Goal: Information Seeking & Learning: Learn about a topic

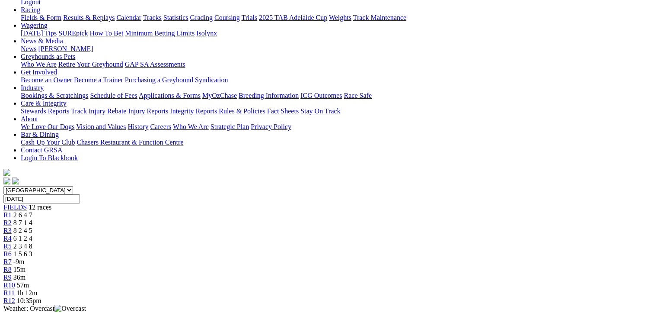
scroll to position [173, 0]
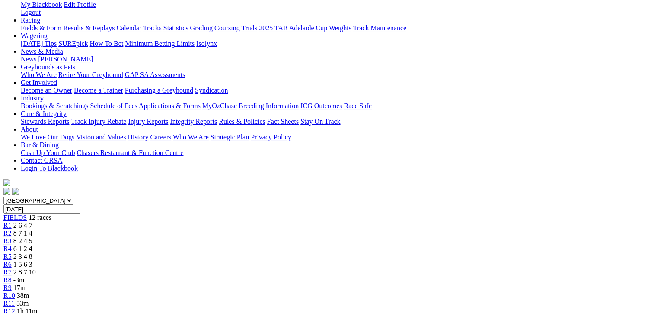
scroll to position [130, 0]
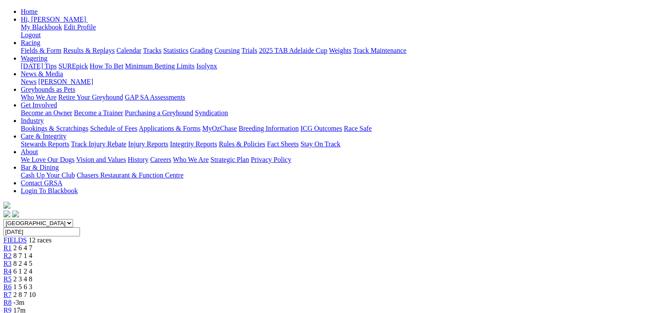
click at [380, 290] on div "R7 2 8 7 10" at bounding box center [326, 294] width 647 height 8
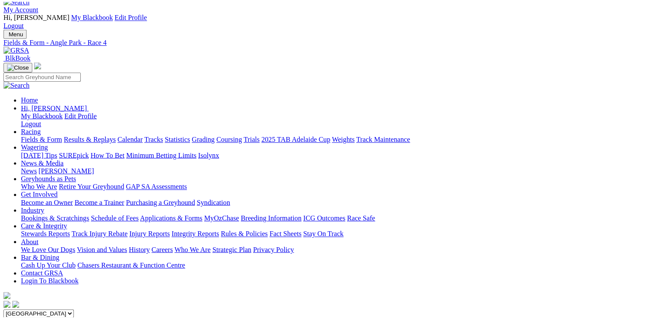
scroll to position [130, 0]
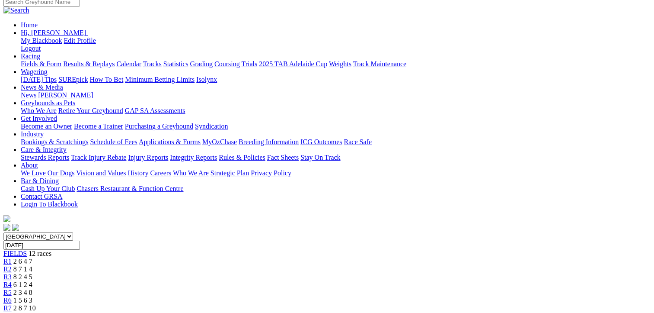
scroll to position [43, 0]
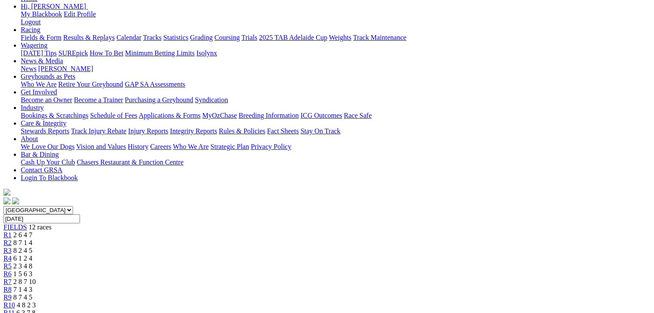
scroll to position [130, 0]
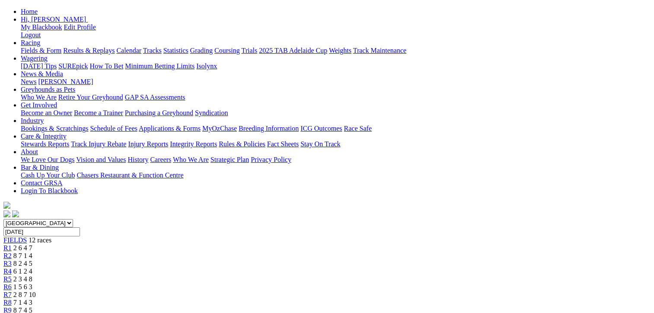
click at [15, 312] on span "R10" at bounding box center [9, 317] width 12 height 7
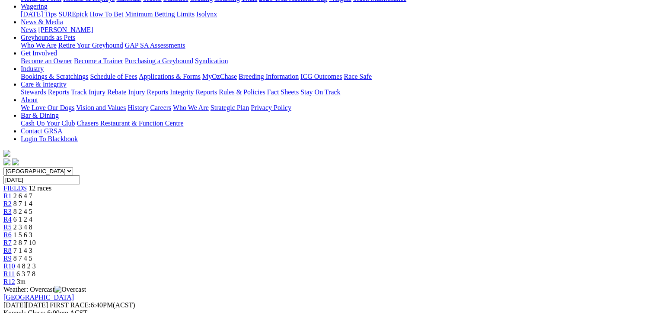
scroll to position [216, 0]
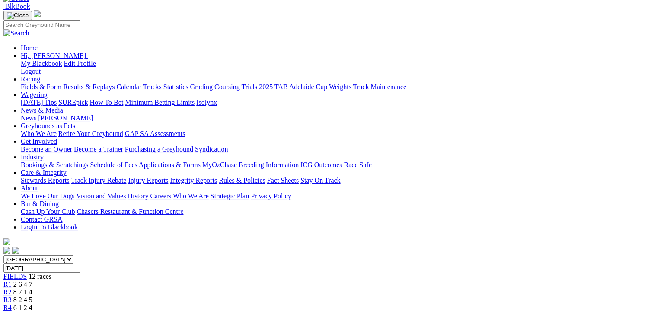
scroll to position [43, 0]
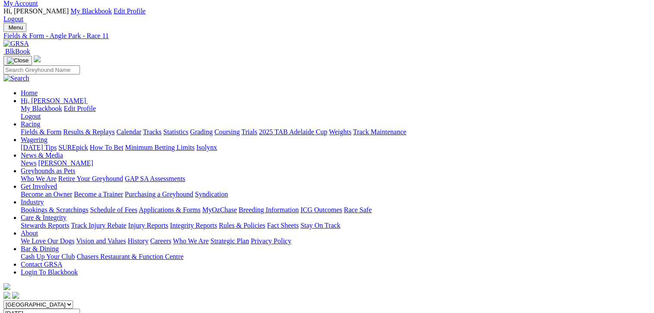
scroll to position [43, 0]
